Goal: Information Seeking & Learning: Check status

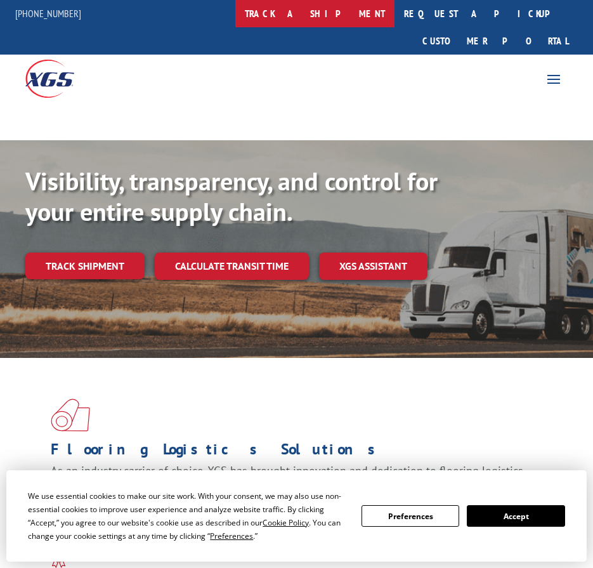
click at [316, 18] on link "track a shipment" at bounding box center [314, 13] width 159 height 27
click at [335, 14] on link "track a shipment" at bounding box center [314, 13] width 159 height 27
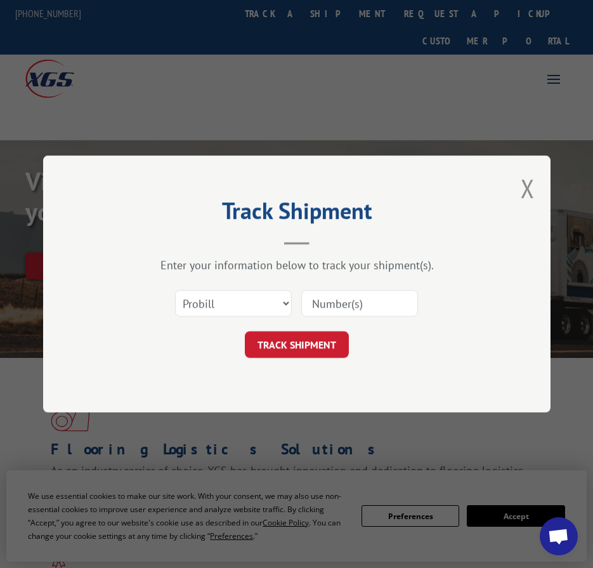
click at [353, 304] on input at bounding box center [359, 303] width 117 height 27
paste input "17402803"
type input "17402803"
click at [289, 349] on button "TRACK SHIPMENT" at bounding box center [297, 344] width 104 height 27
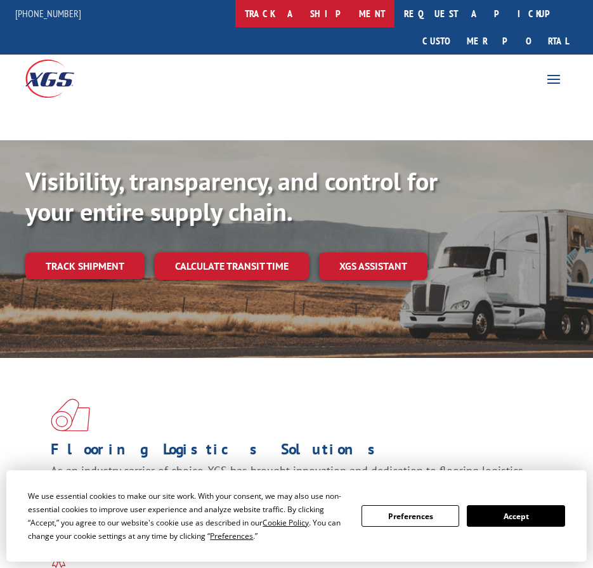
click at [327, 12] on link "track a shipment" at bounding box center [314, 13] width 159 height 27
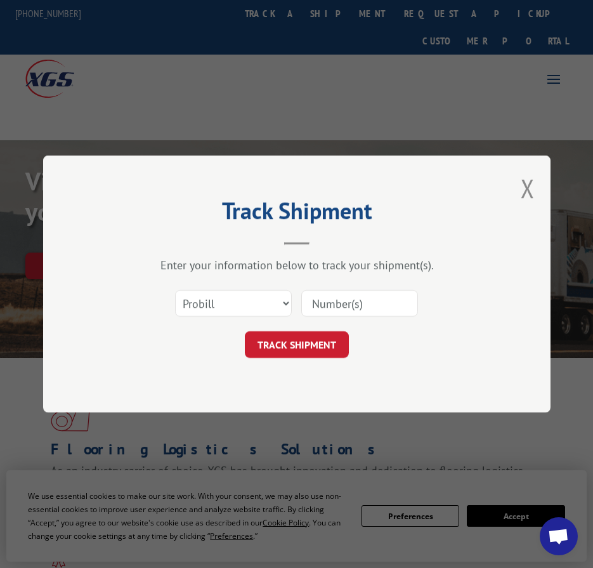
click at [328, 288] on div "Select category... Probill BOL PO" at bounding box center [297, 303] width 381 height 42
click at [329, 309] on input at bounding box center [359, 303] width 117 height 27
paste input "17665048"
type input "17665048"
click at [322, 331] on form "Select category... Probill BOL PO 17665048 TRACK SHIPMENT" at bounding box center [297, 319] width 381 height 75
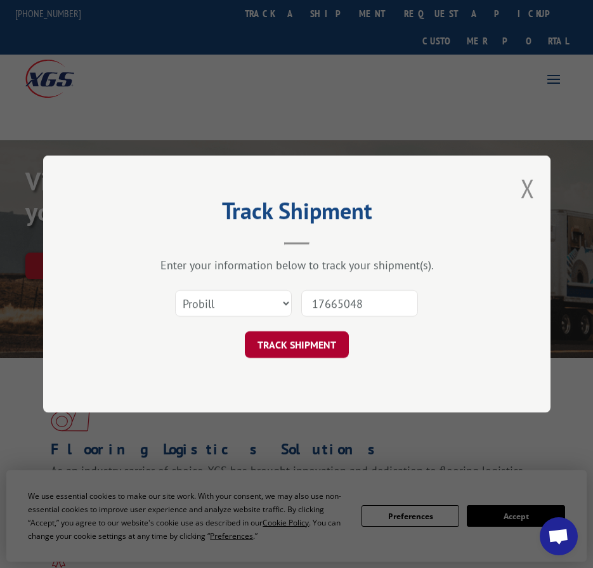
click at [319, 341] on button "TRACK SHIPMENT" at bounding box center [297, 344] width 104 height 27
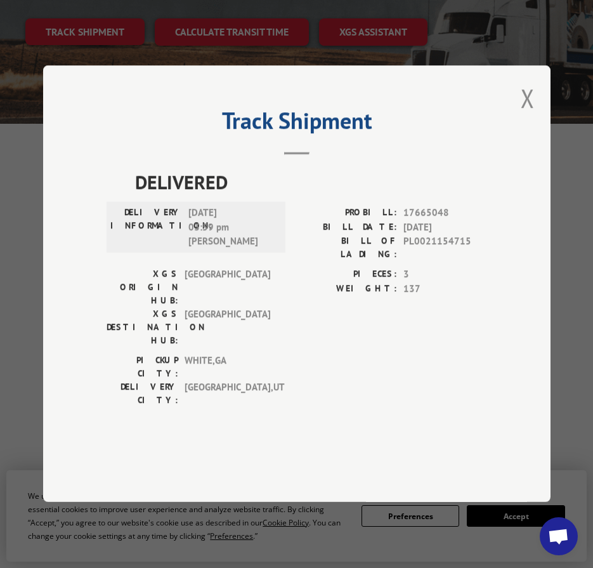
scroll to position [254, 0]
